Goal: Task Accomplishment & Management: Use online tool/utility

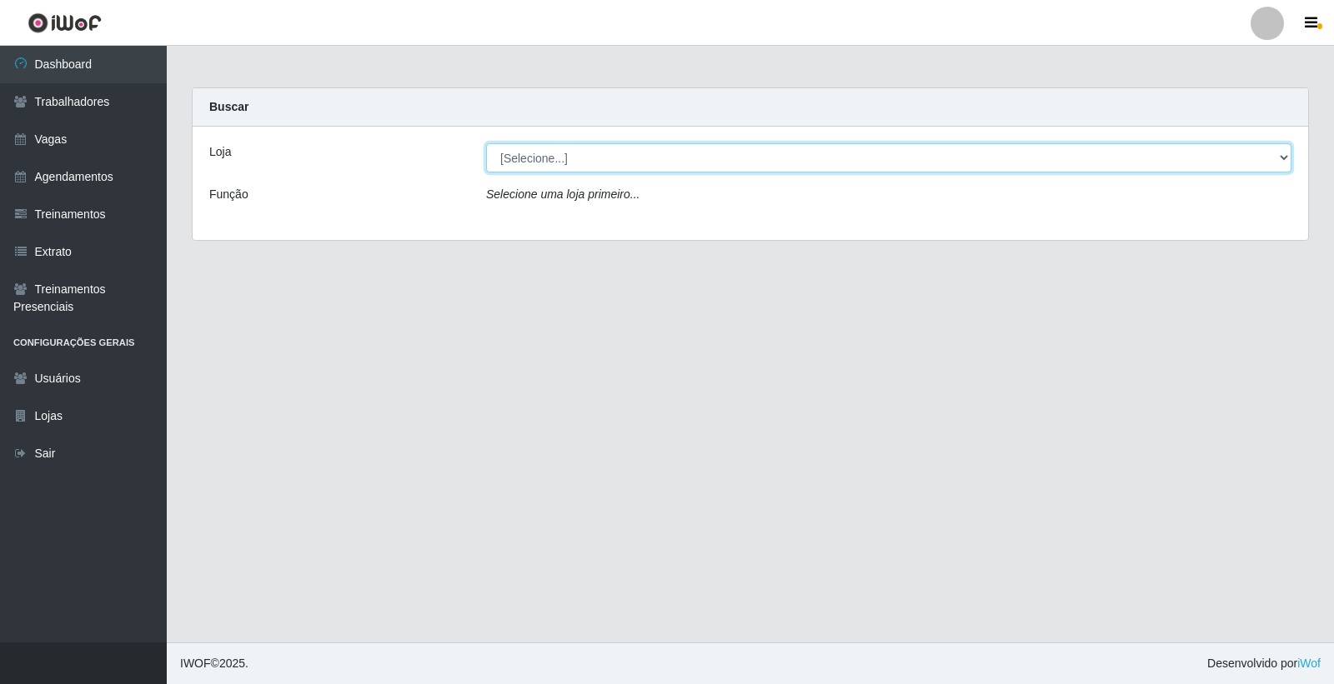
click at [684, 154] on select "[Selecione...] Leite Clan - [GEOGRAPHIC_DATA]" at bounding box center [888, 157] width 805 height 29
select select "452"
click at [486, 143] on select "[Selecione...] Leite Clan - [GEOGRAPHIC_DATA]" at bounding box center [888, 157] width 805 height 29
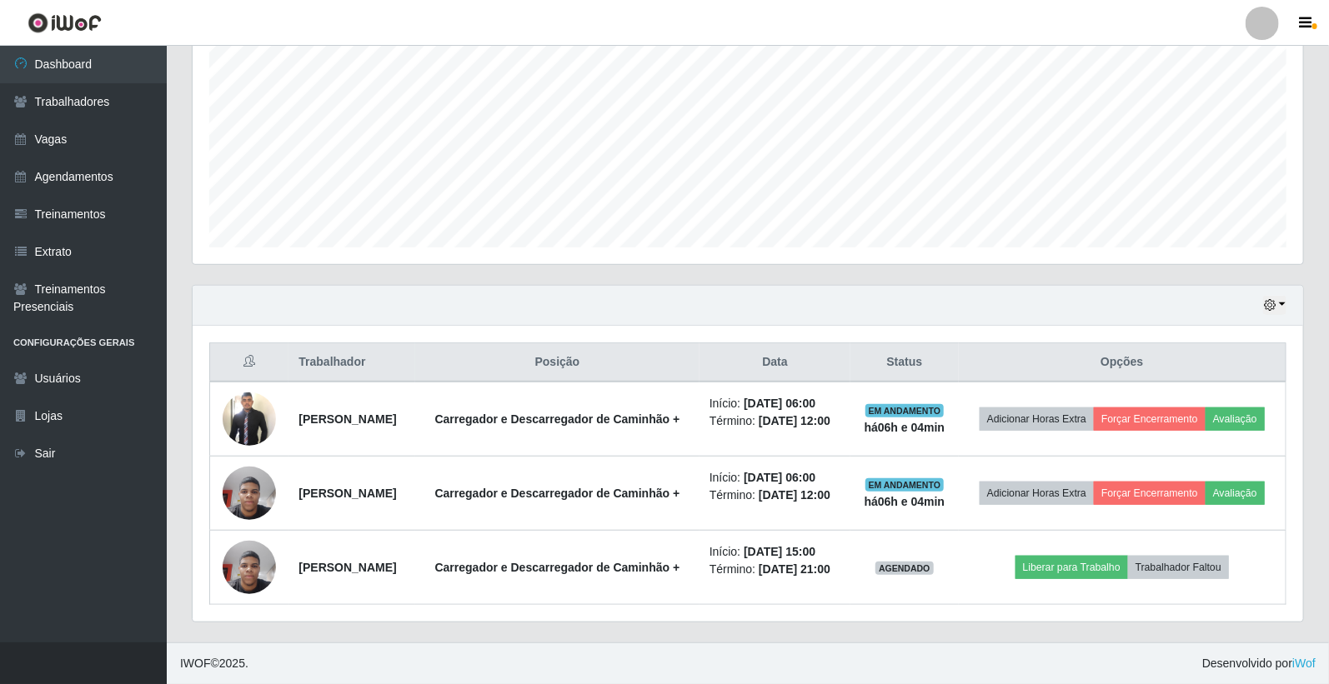
scroll to position [386, 0]
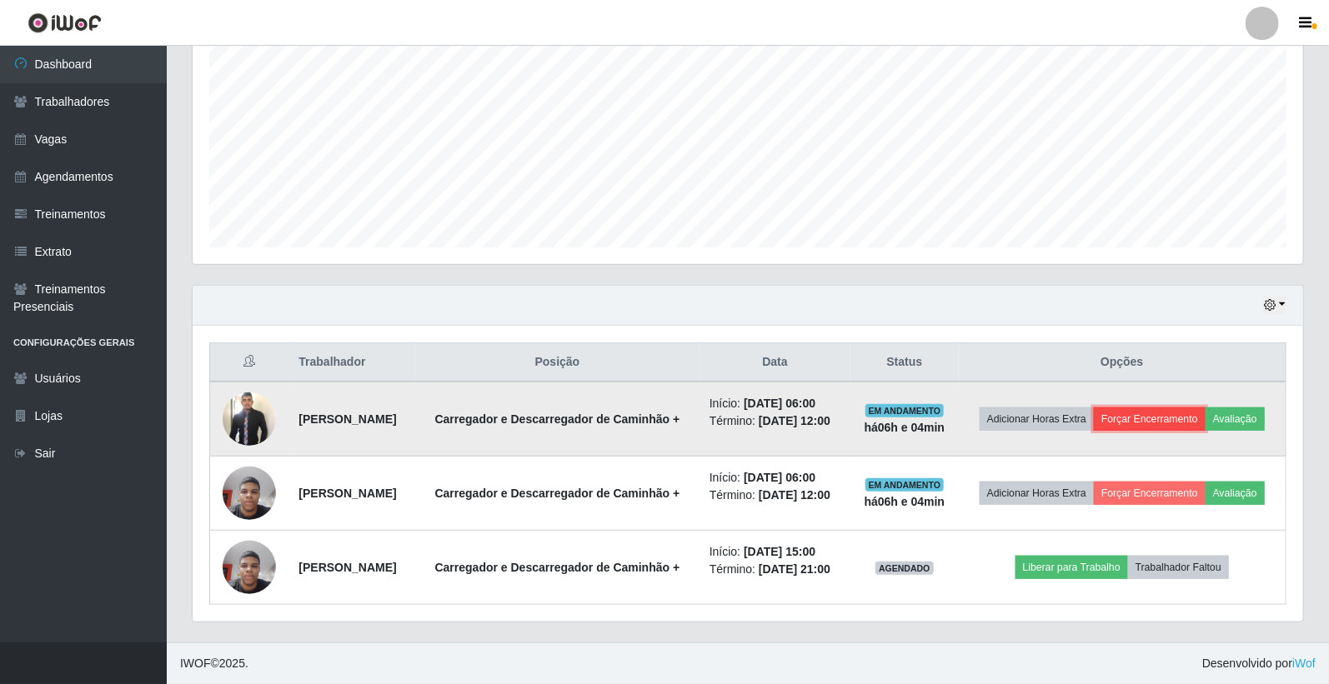
click at [1205, 408] on button "Forçar Encerramento" at bounding box center [1150, 419] width 112 height 23
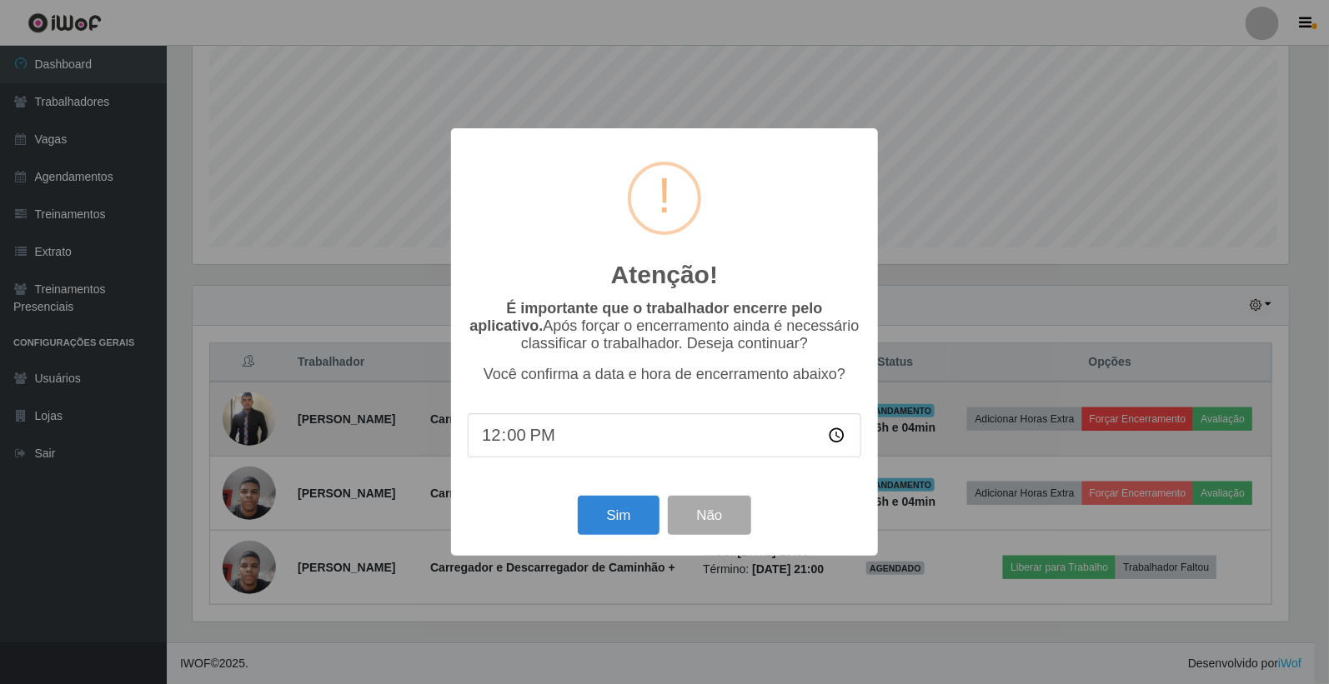
scroll to position [345, 1100]
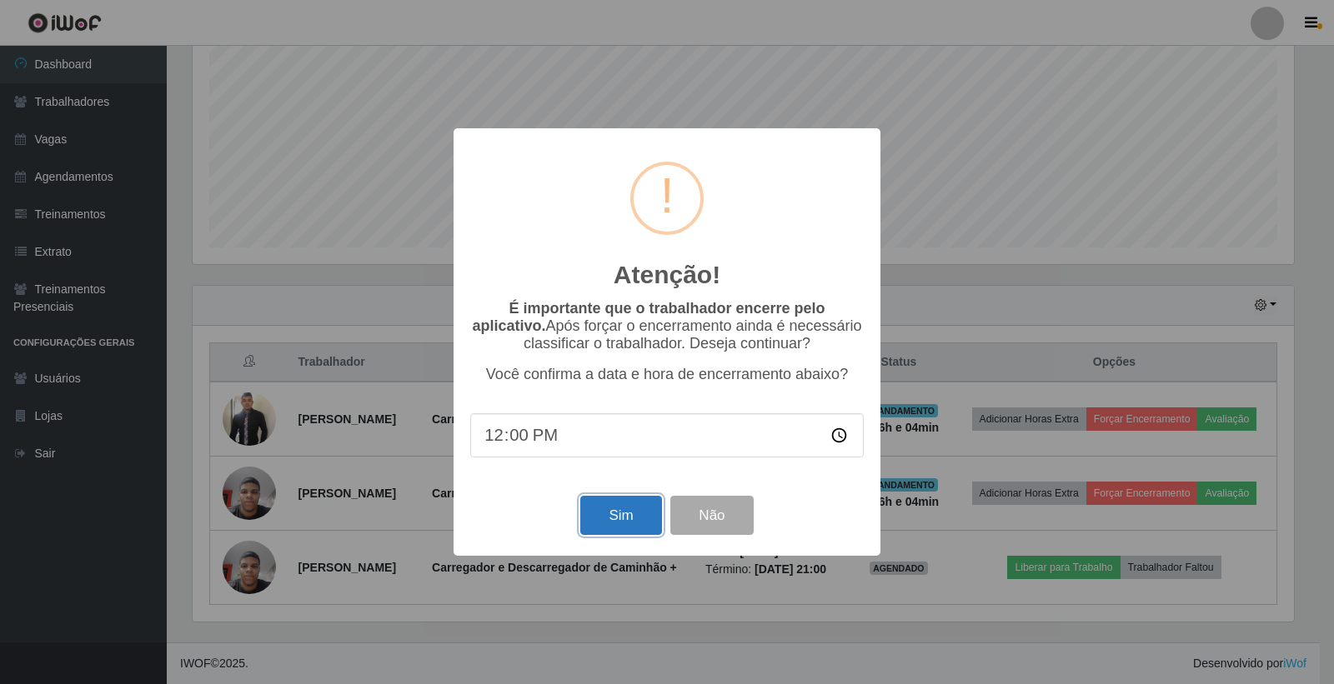
click at [598, 509] on button "Sim" at bounding box center [620, 515] width 81 height 39
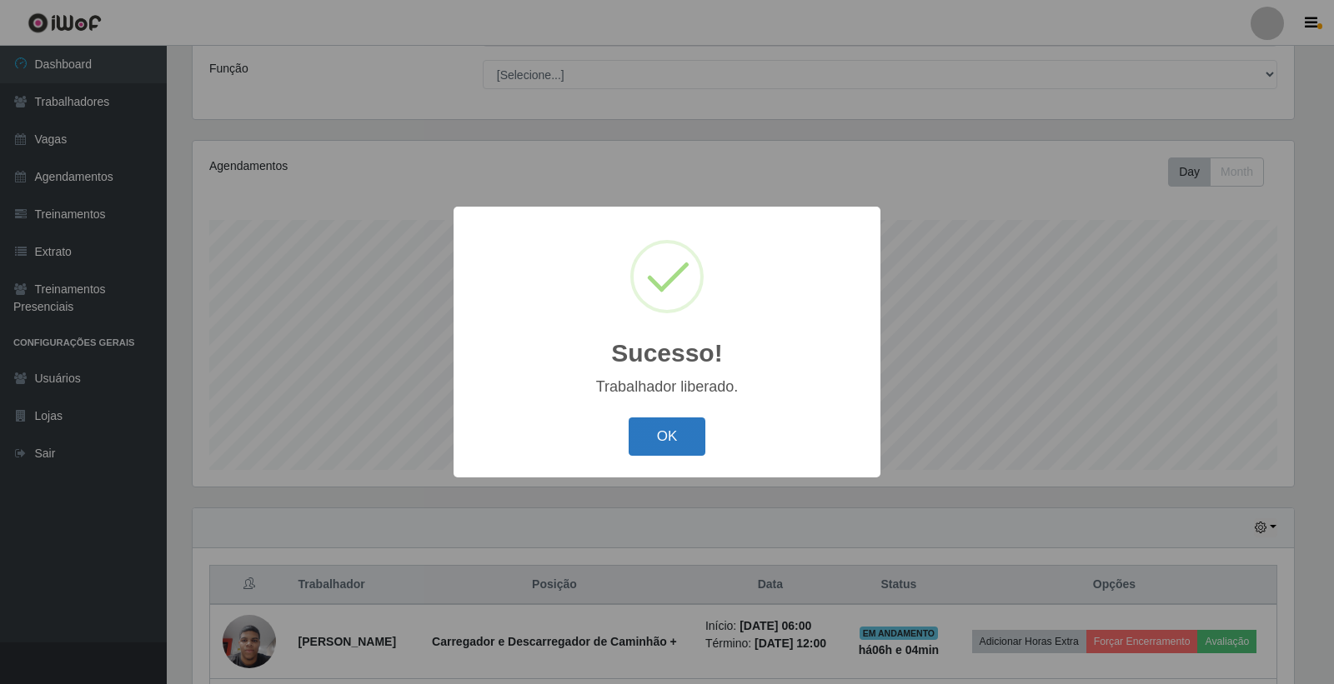
click at [656, 438] on button "OK" at bounding box center [667, 437] width 78 height 39
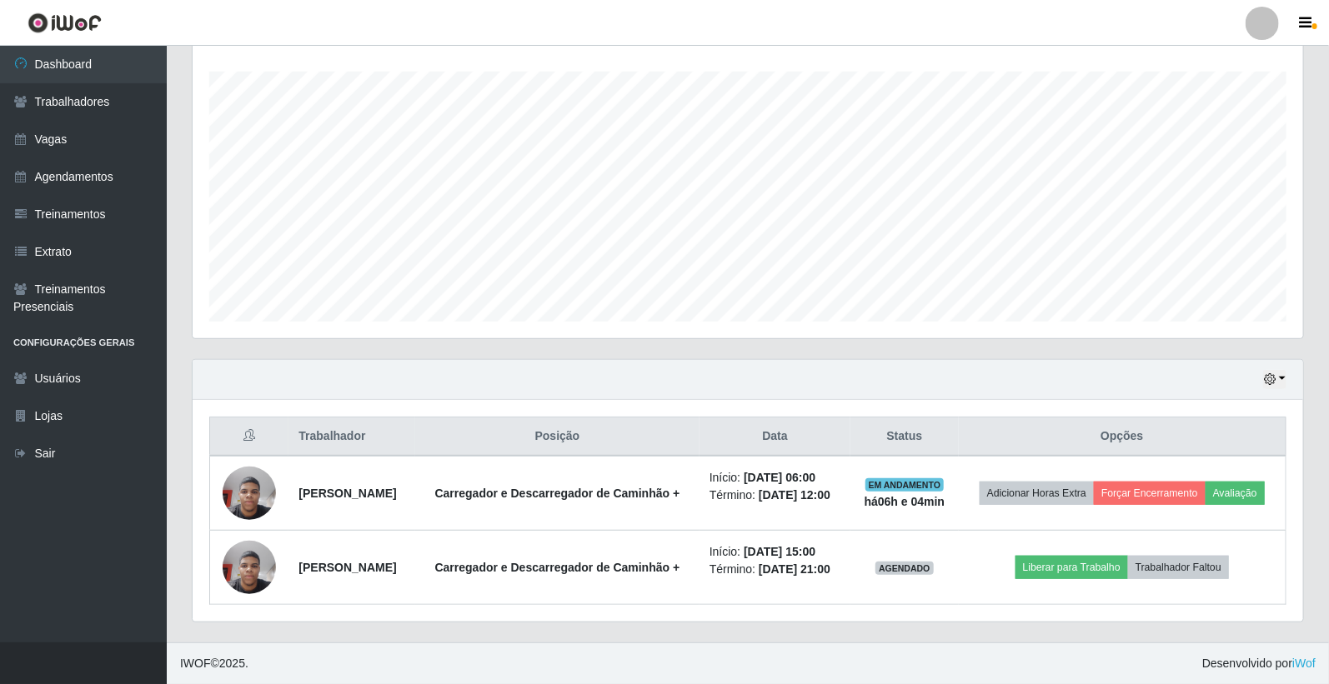
scroll to position [300, 0]
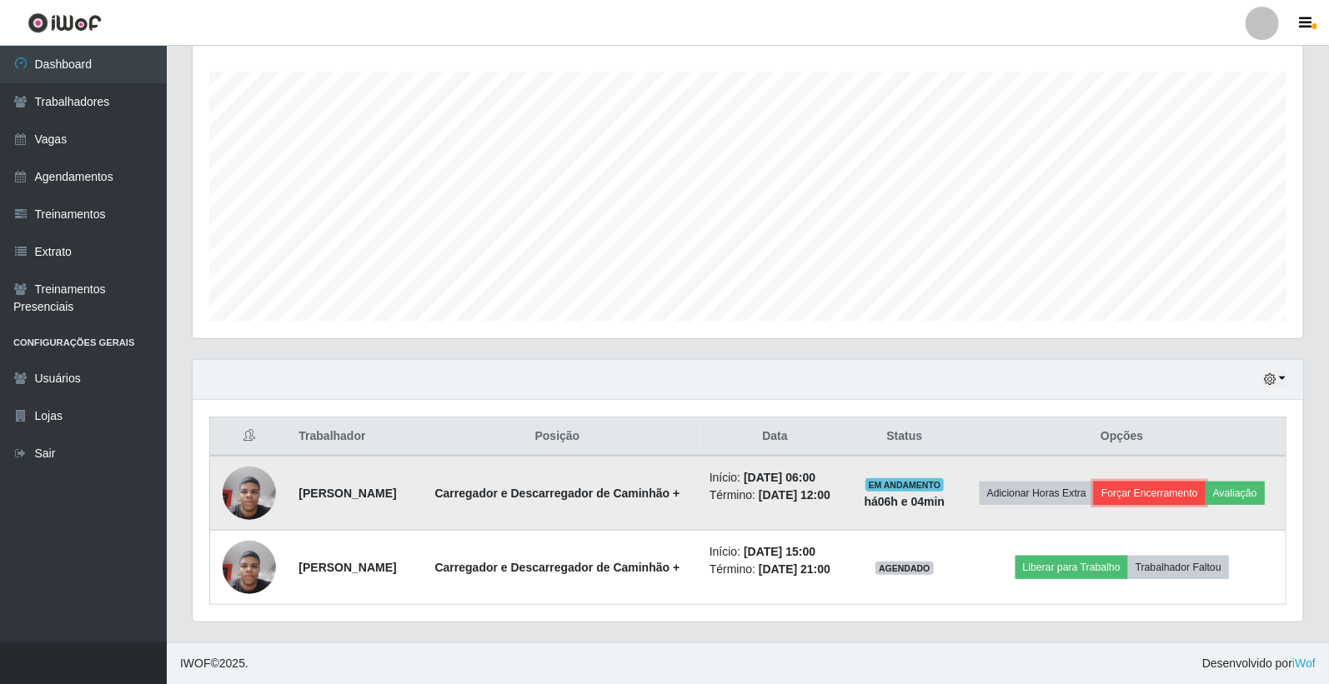
click at [1194, 482] on button "Forçar Encerramento" at bounding box center [1150, 493] width 112 height 23
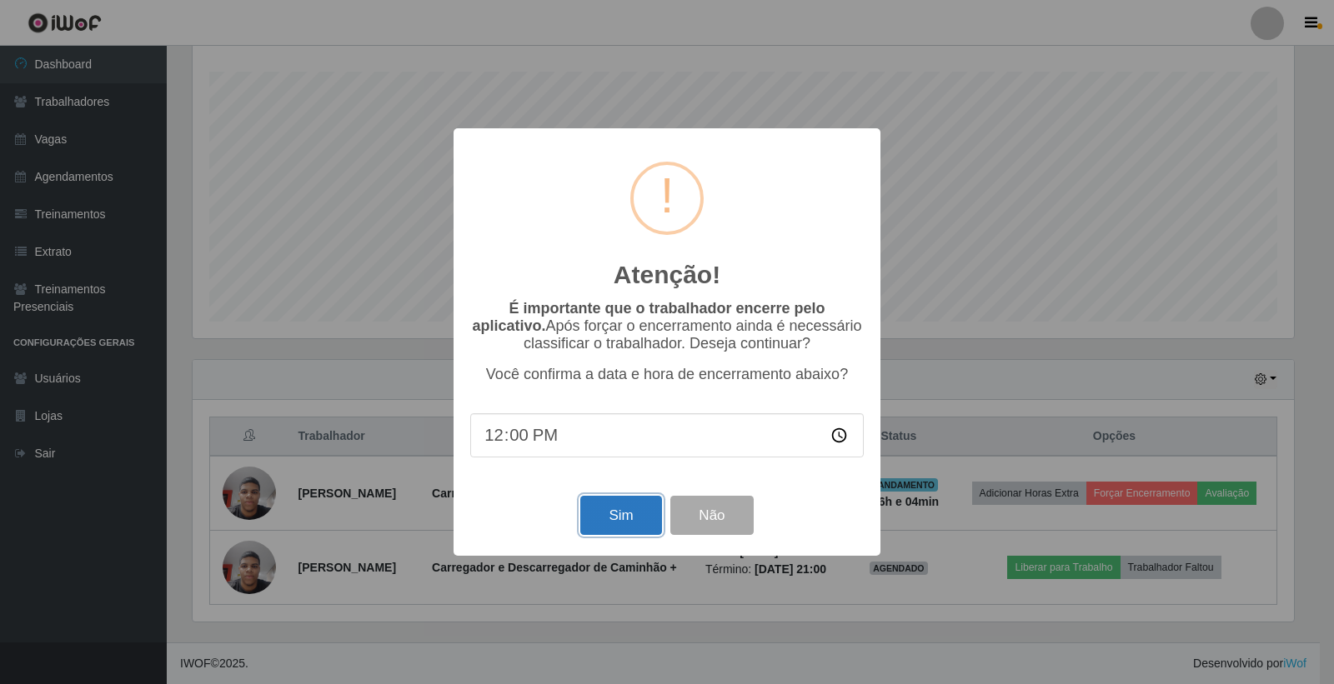
click at [598, 512] on button "Sim" at bounding box center [620, 515] width 81 height 39
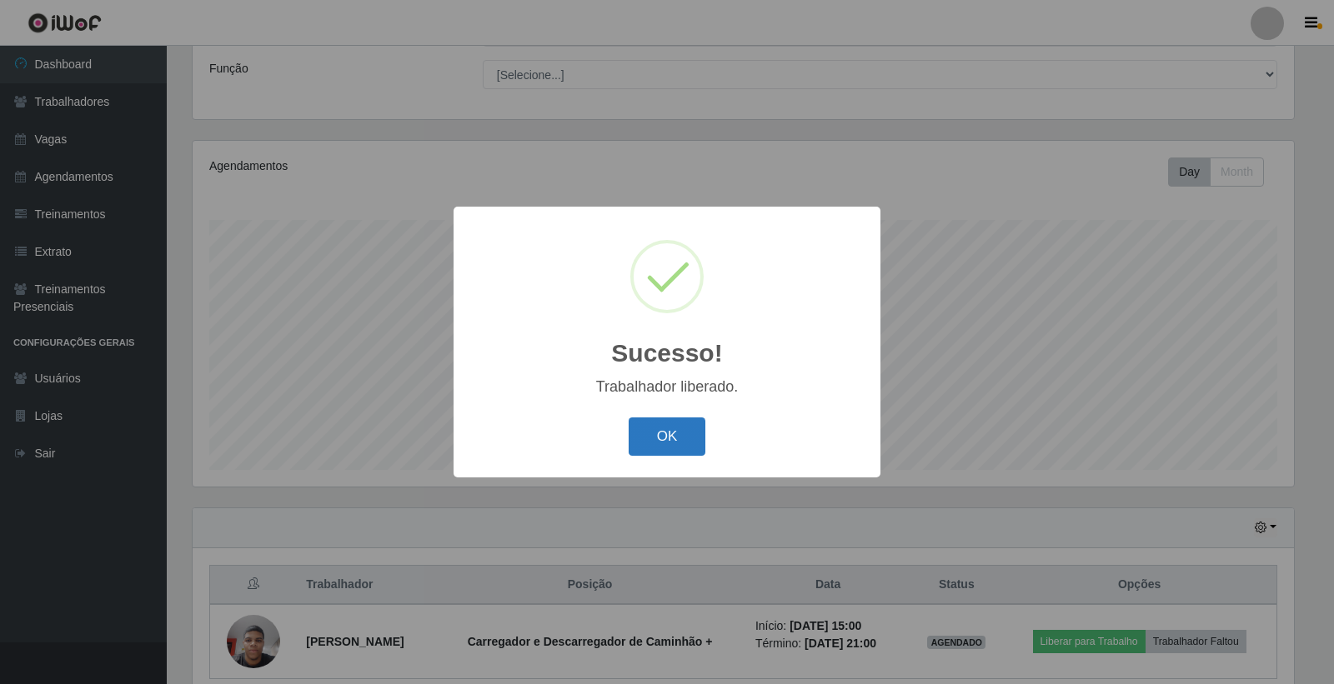
click at [667, 426] on button "OK" at bounding box center [667, 437] width 78 height 39
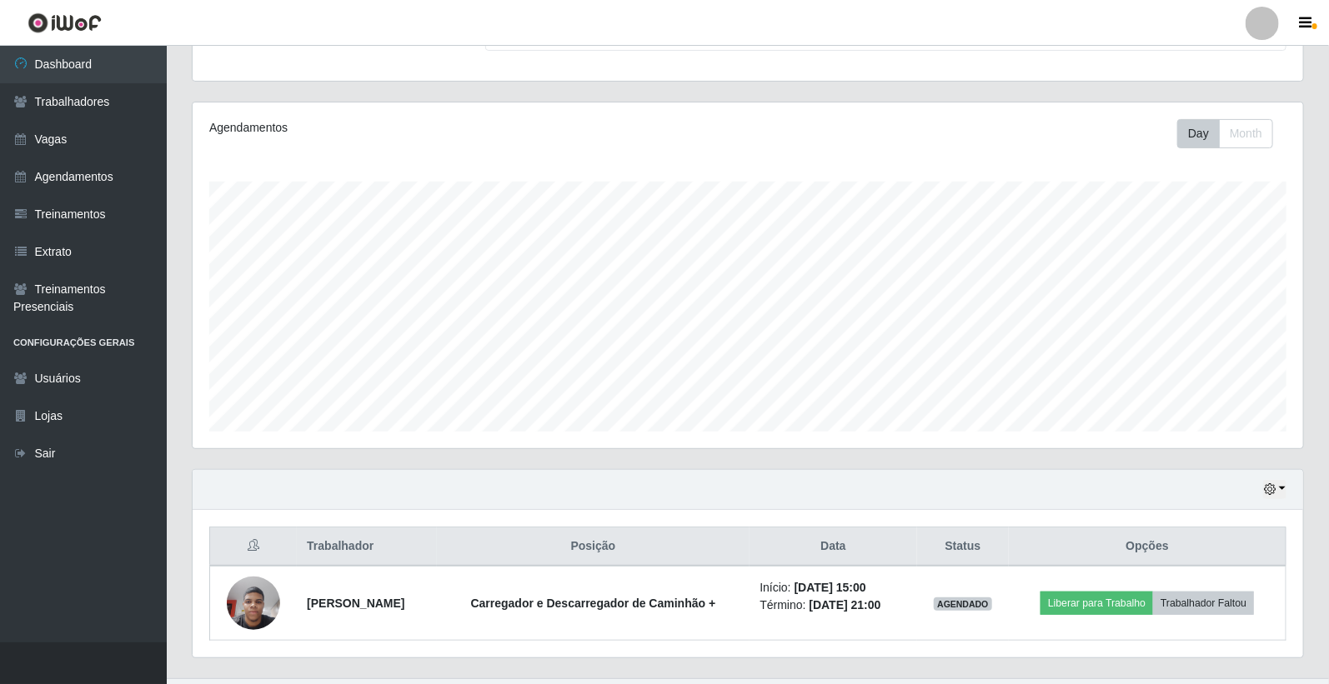
scroll to position [200, 0]
